Goal: Navigation & Orientation: Understand site structure

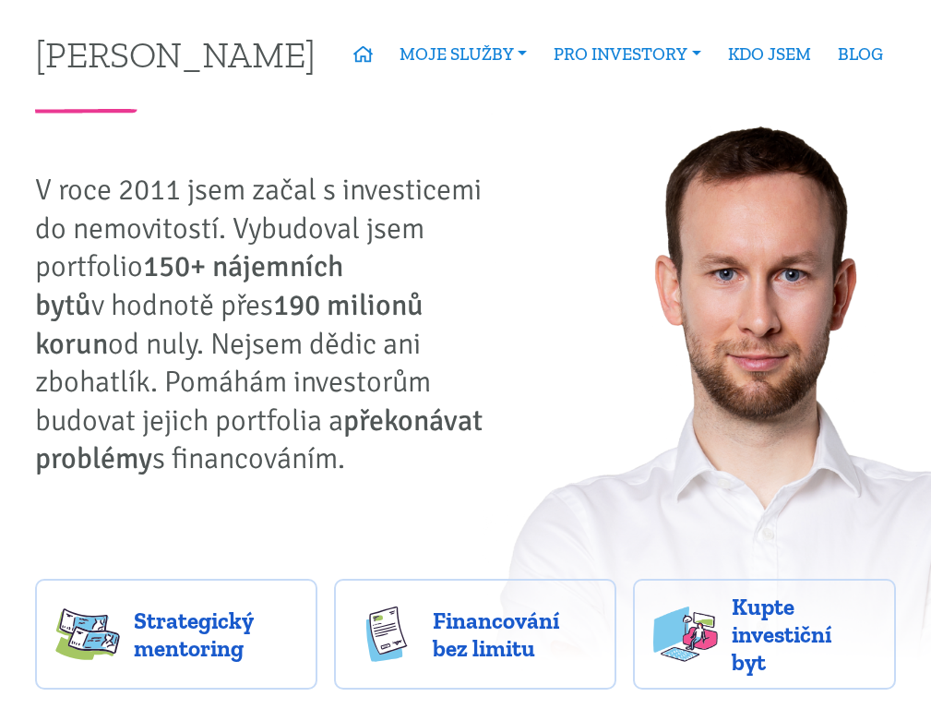
click at [447, 54] on link "MOJE SLUŽBY" at bounding box center [463, 54] width 155 height 42
click at [619, 54] on link "PRO INVESTORY" at bounding box center [628, 54] width 174 height 42
click at [765, 54] on link "KDO JSEM" at bounding box center [769, 54] width 110 height 42
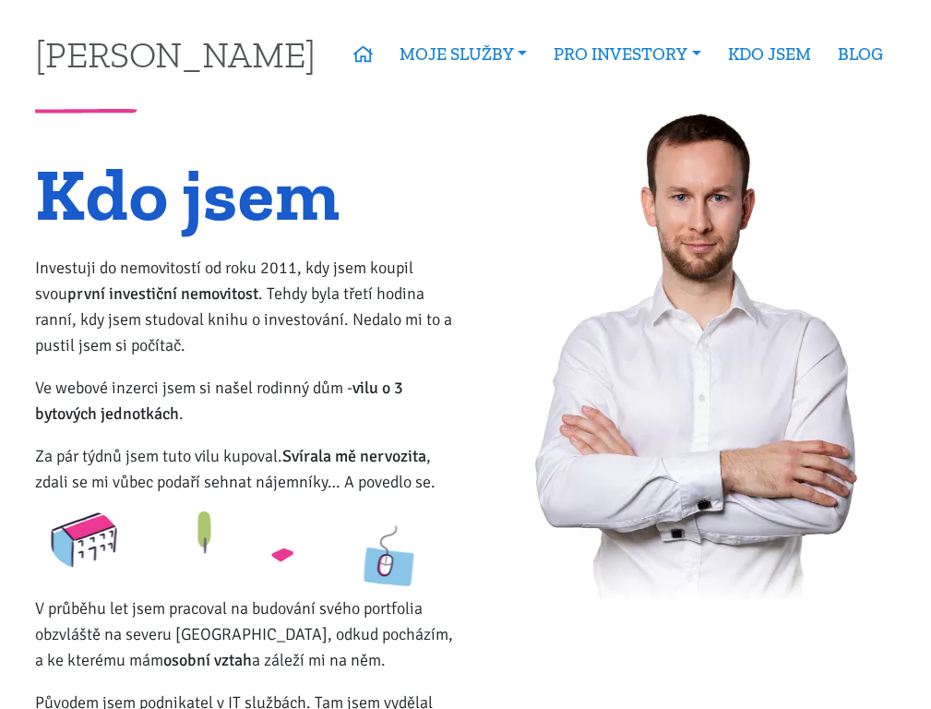
click at [858, 54] on link "BLOG" at bounding box center [860, 54] width 72 height 42
